Goal: Communication & Community: Answer question/provide support

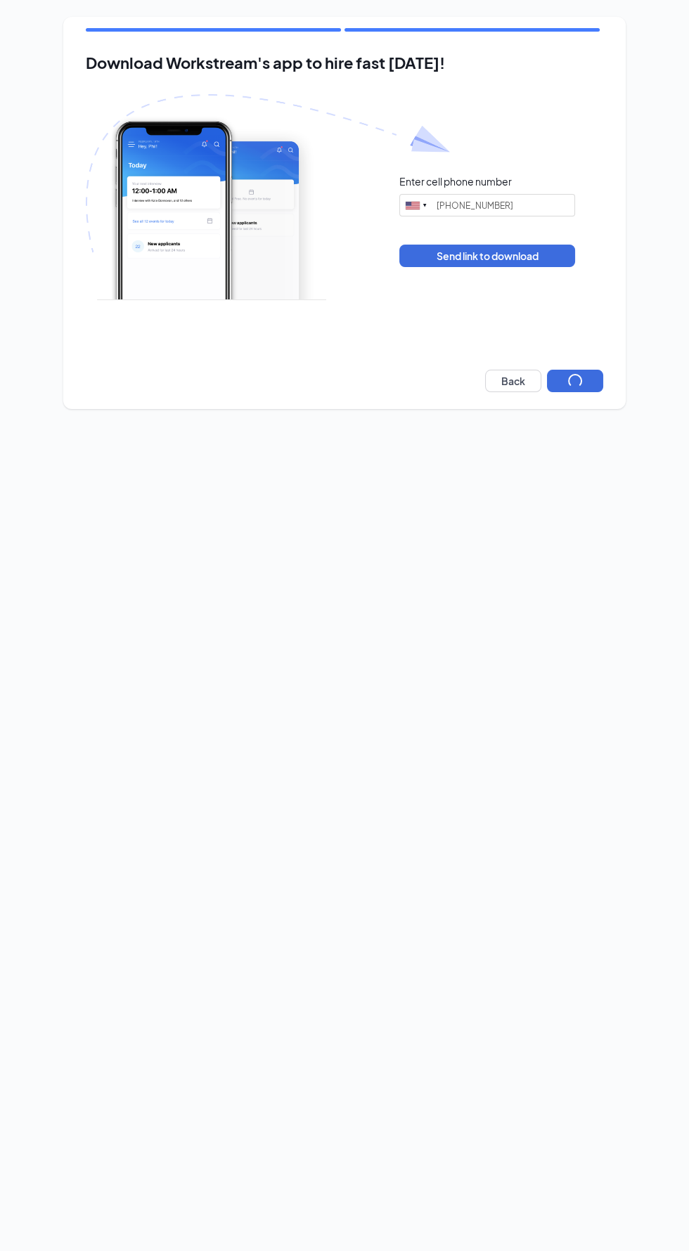
type input "(541) 378-1252"
click at [560, 387] on button "Next" at bounding box center [575, 381] width 56 height 22
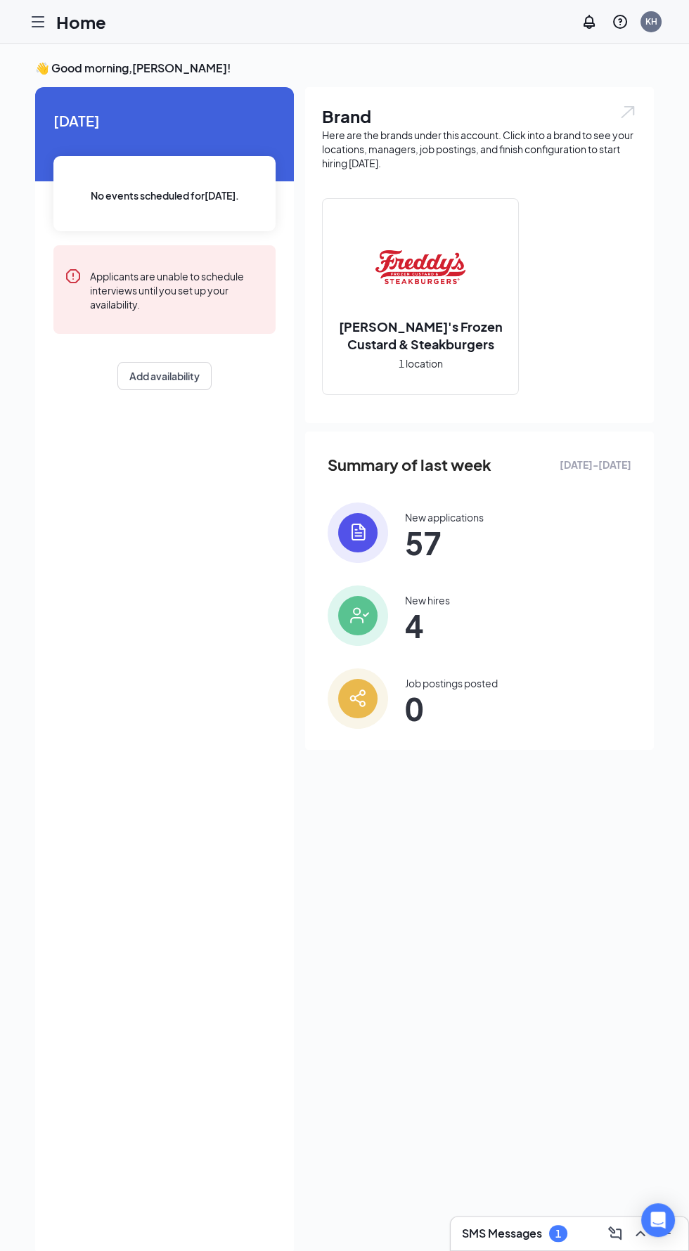
click at [36, 25] on icon "Hamburger" at bounding box center [37, 22] width 11 height 10
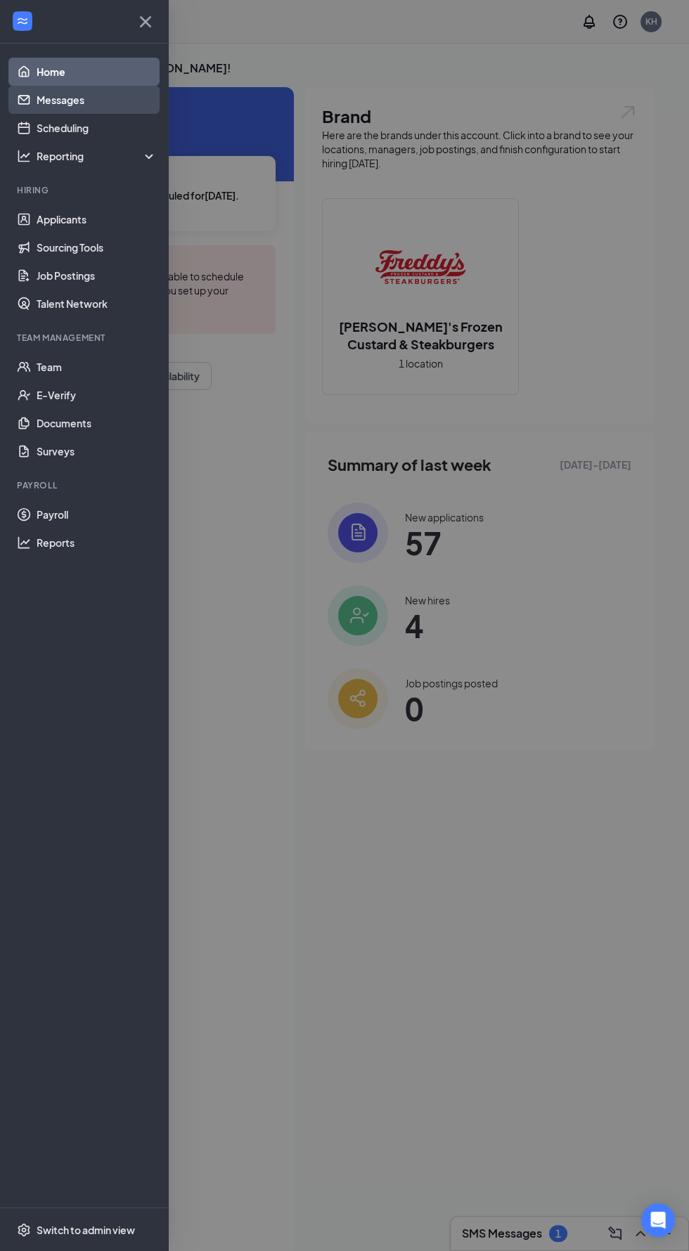
click at [40, 109] on link "Messages" at bounding box center [97, 100] width 120 height 28
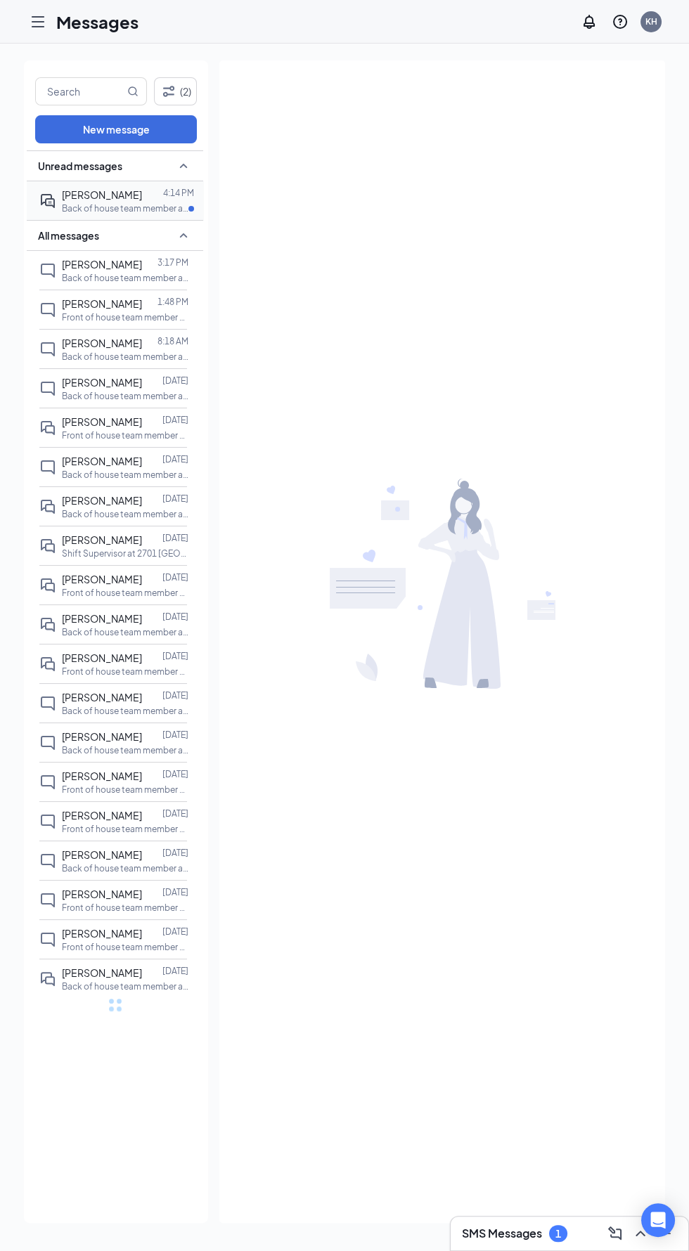
click at [72, 203] on p "Back of house team member at 2701 Cassopolis" at bounding box center [125, 208] width 127 height 12
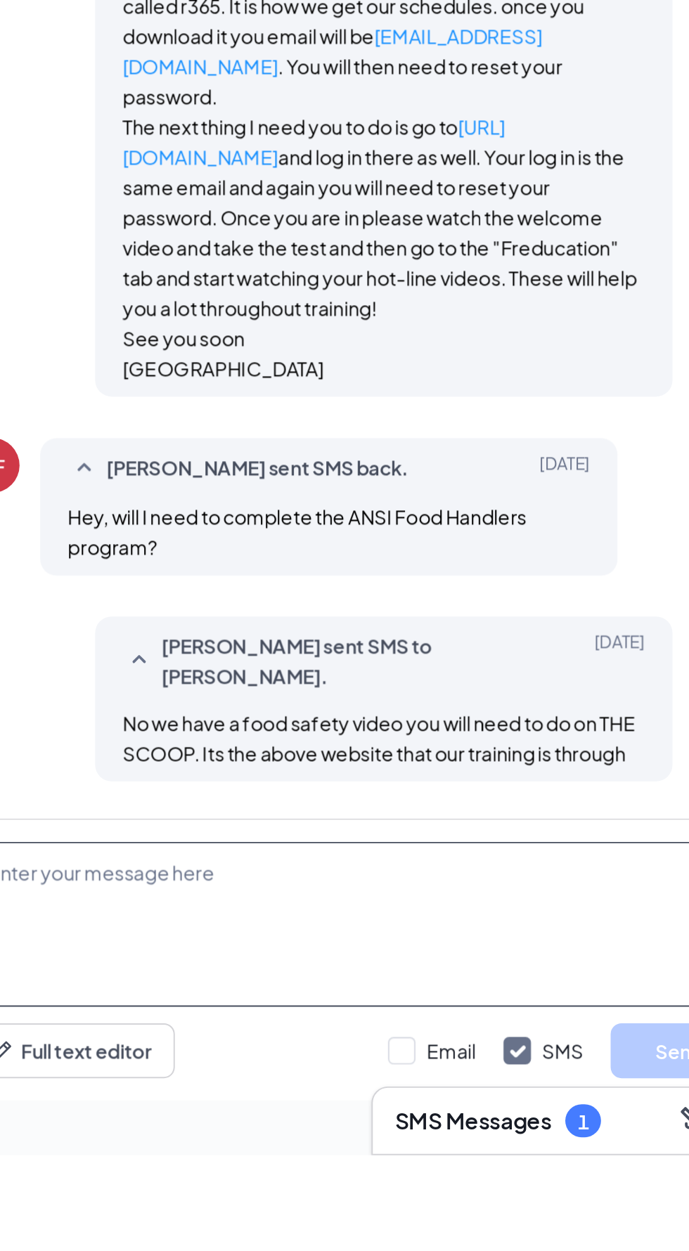
click at [461, 1176] on textarea at bounding box center [442, 1133] width 401 height 84
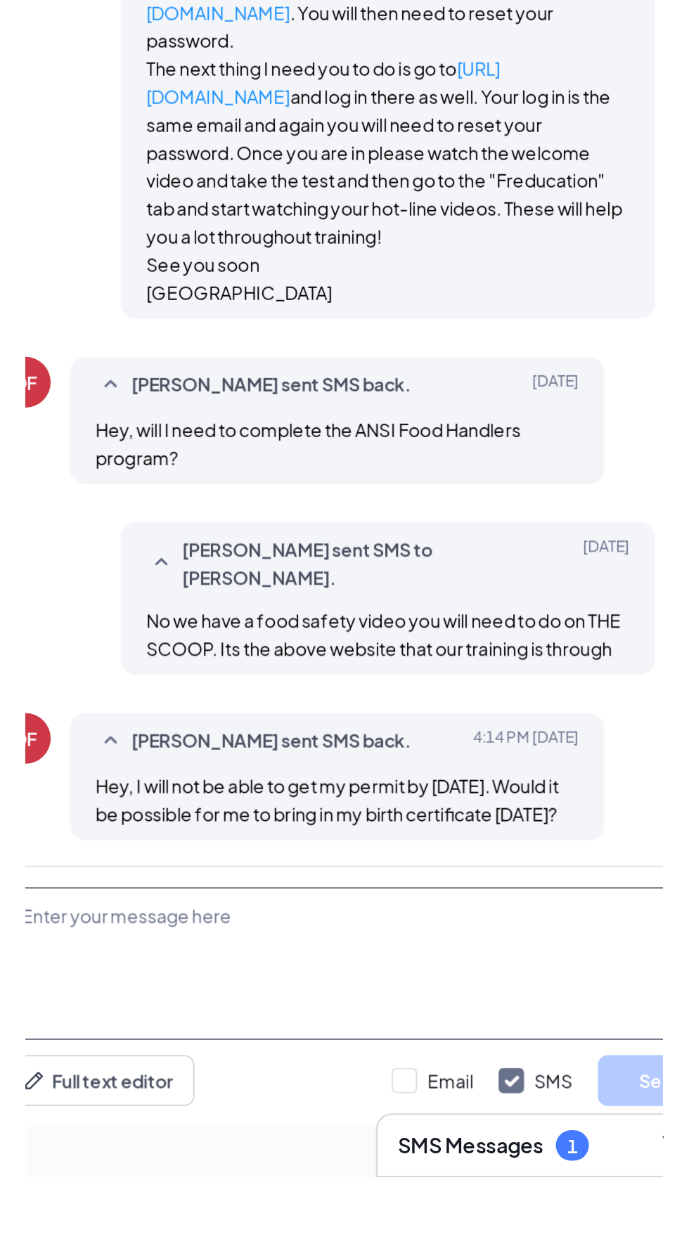
scroll to position [153, 0]
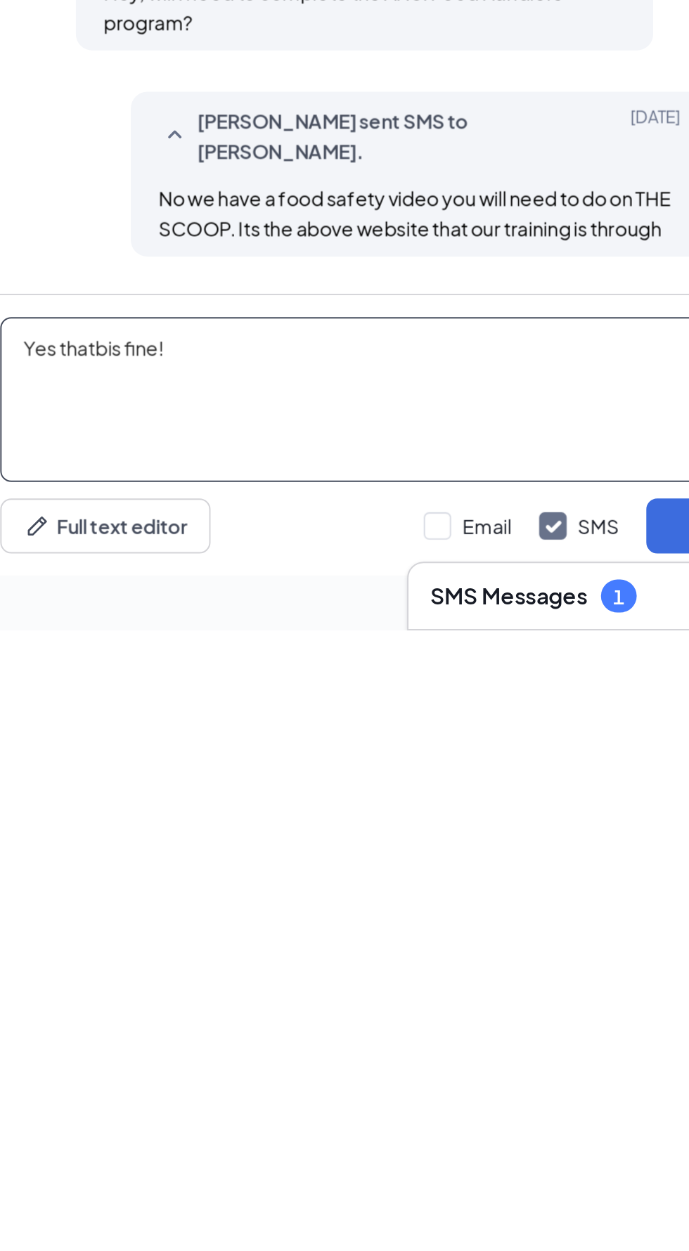
click at [297, 1107] on textarea "Yes thatbis fine!" at bounding box center [442, 1133] width 401 height 84
type textarea "Yes that's fine!"
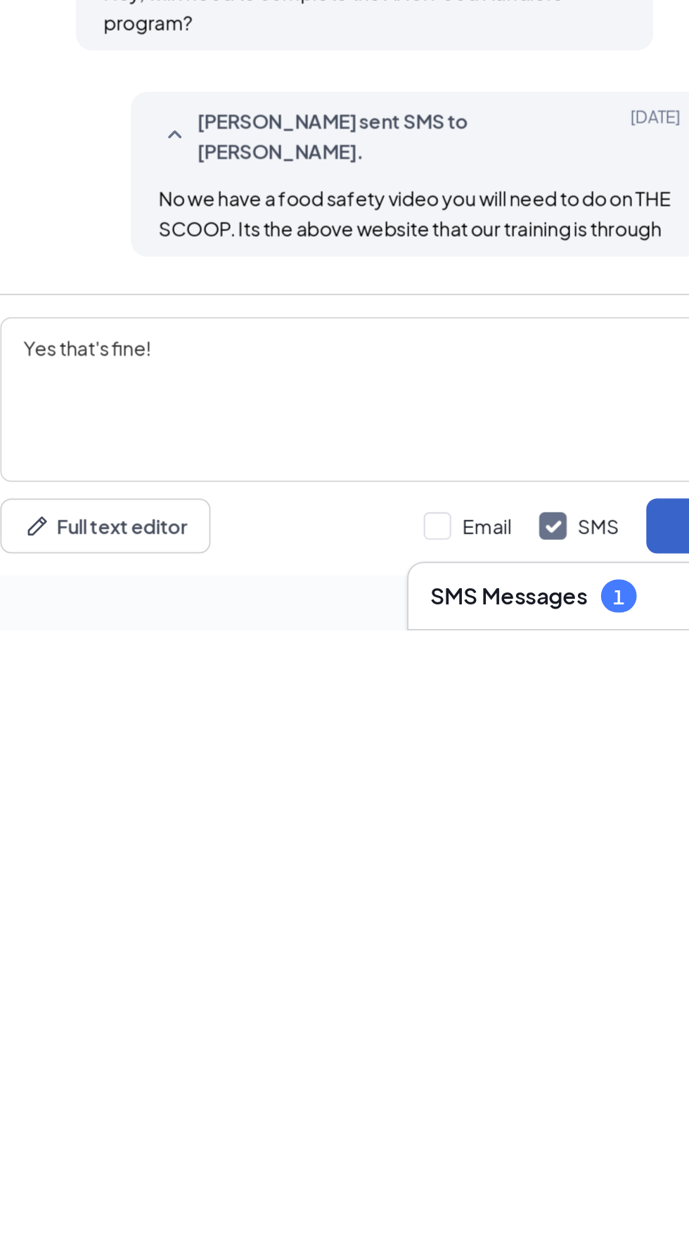
click at [576, 1202] on button "Send" at bounding box center [607, 1198] width 70 height 28
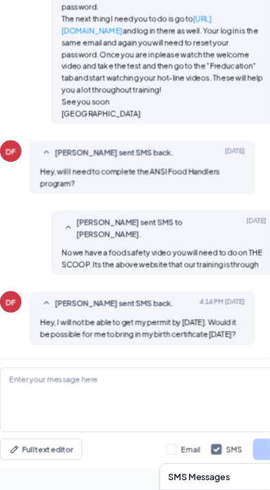
scroll to position [0, 0]
